Goal: Communication & Community: Answer question/provide support

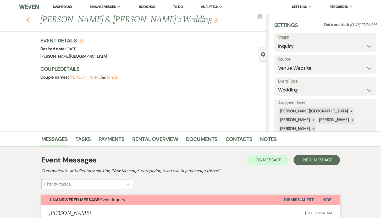
click at [30, 20] on use "button" at bounding box center [27, 20] width 3 height 6
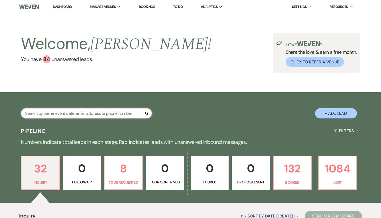
click at [47, 111] on input "text" at bounding box center [86, 113] width 131 height 10
type input "[PERSON_NAME]"
select select "8"
select select "5"
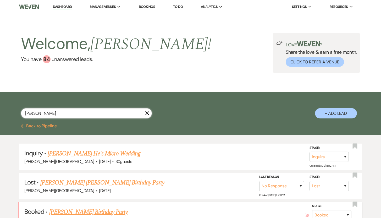
type input "[PERSON_NAME]"
click at [63, 211] on link "[PERSON_NAME] Birthday Party" at bounding box center [88, 211] width 78 height 9
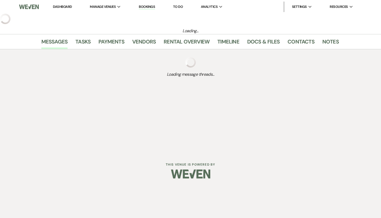
select select "5"
select select "4"
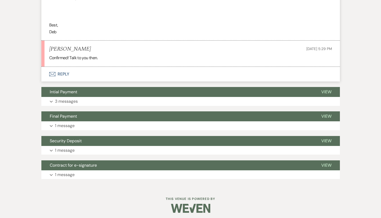
scroll to position [2029, 0]
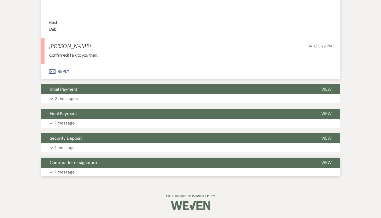
click at [63, 174] on p "1 message" at bounding box center [65, 172] width 20 height 7
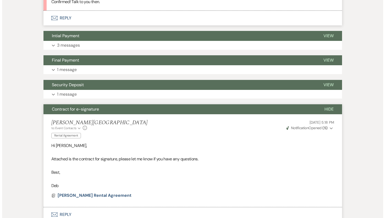
scroll to position [2128, 0]
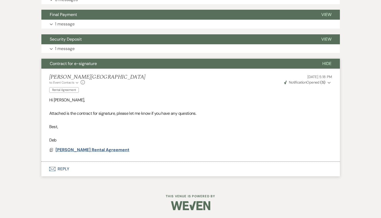
click at [93, 150] on span "[PERSON_NAME] Rental Agreement" at bounding box center [93, 149] width 74 height 5
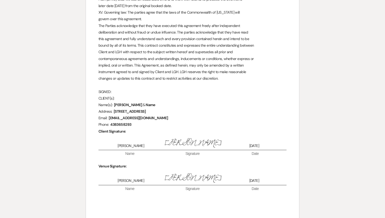
scroll to position [1205, 0]
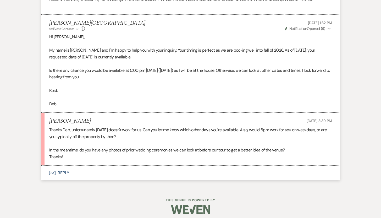
click at [61, 173] on button "Envelope Reply" at bounding box center [190, 172] width 298 height 15
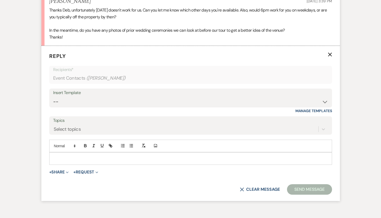
scroll to position [410, 0]
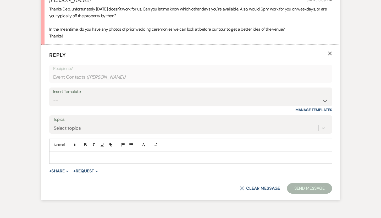
click at [165, 154] on p at bounding box center [190, 157] width 274 height 6
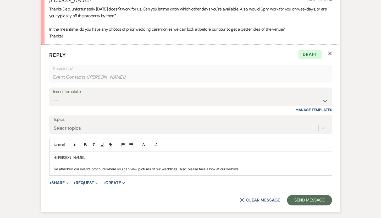
scroll to position [408, 0]
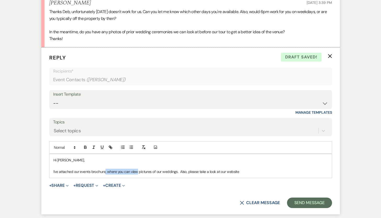
drag, startPoint x: 106, startPoint y: 171, endPoint x: 137, endPoint y: 170, distance: 31.2
click at [137, 170] on p "I've attached our events brochure, where you can view pictures of our weddings.…" at bounding box center [190, 172] width 274 height 6
drag, startPoint x: 220, startPoint y: 171, endPoint x: 206, endPoint y: 170, distance: 13.4
click at [206, 170] on p "I've attached our events brochure to view pictures of our weddings. Also, pleas…" at bounding box center [190, 172] width 274 height 6
click at [112, 147] on icon "button" at bounding box center [110, 147] width 5 height 5
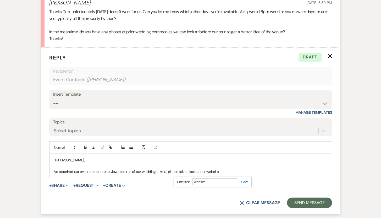
paste input "https://loring-greenough.org/wedding-venue-rentals/"
type input "https://loring-greenough.org/wedding-venue-rentals/"
click at [246, 182] on link at bounding box center [242, 182] width 11 height 4
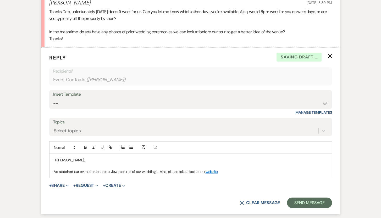
click at [226, 171] on p "I've attached our events brochure to view pictures of our weddings. Also, pleas…" at bounding box center [190, 172] width 274 height 6
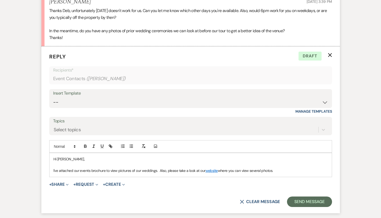
scroll to position [409, 0]
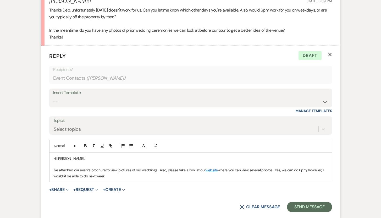
click at [104, 176] on p "I've attached our events brochure to view pictures of our weddings. Also, pleas…" at bounding box center [190, 173] width 274 height 12
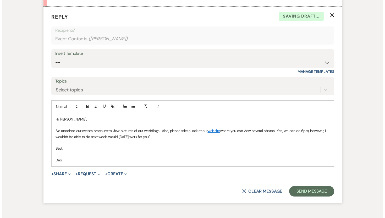
scroll to position [461, 0]
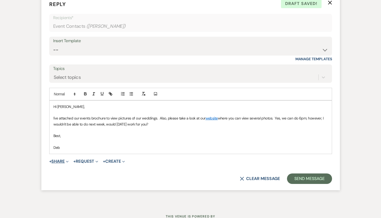
click at [61, 161] on button "+ Share Expand" at bounding box center [59, 161] width 20 height 4
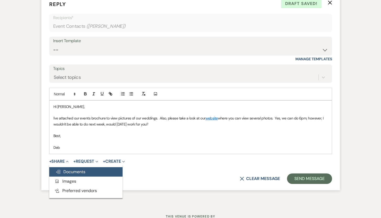
click at [64, 171] on span "Doc Upload Documents" at bounding box center [71, 171] width 30 height 5
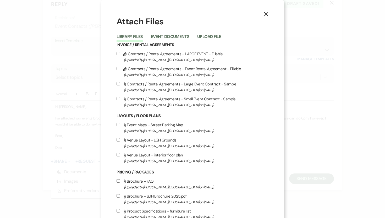
click at [117, 197] on input "Attach File Brochure - LGH Brochure 2025.pdf (Uploaded by Loring Greenough Hous…" at bounding box center [118, 195] width 3 height 3
checkbox input "true"
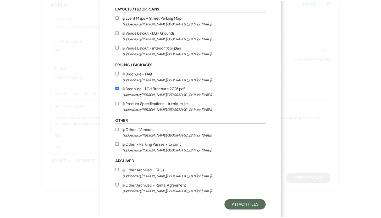
scroll to position [118, 0]
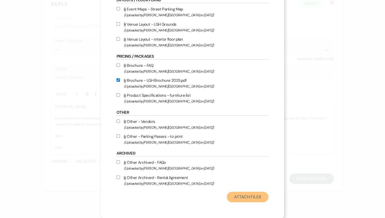
click at [243, 195] on button "Attach Files" at bounding box center [248, 197] width 42 height 10
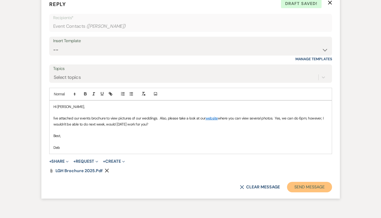
click at [307, 187] on button "Send Message" at bounding box center [309, 187] width 45 height 10
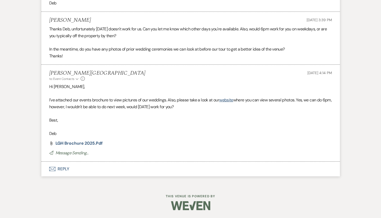
scroll to position [384, 0]
